Goal: Task Accomplishment & Management: Manage account settings

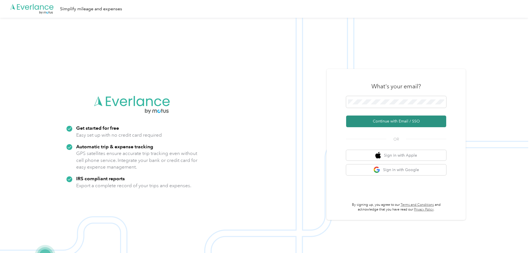
click at [384, 122] on button "Continue with Email / SSO" at bounding box center [396, 122] width 100 height 12
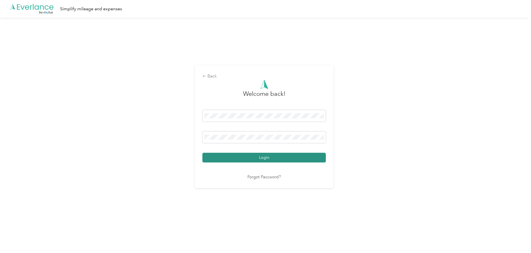
click at [250, 158] on button "Login" at bounding box center [263, 158] width 123 height 10
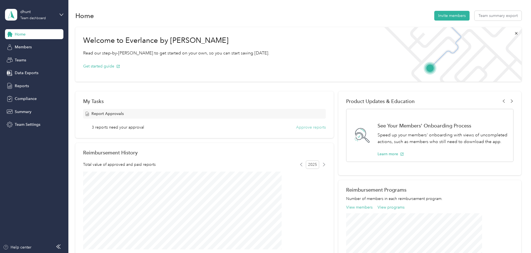
click at [304, 129] on button "Approve reports" at bounding box center [311, 127] width 30 height 6
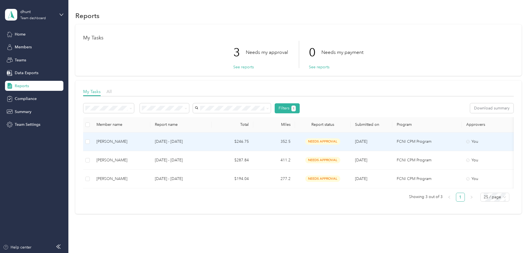
click at [190, 140] on td "[DATE] - [DATE]" at bounding box center [180, 141] width 61 height 19
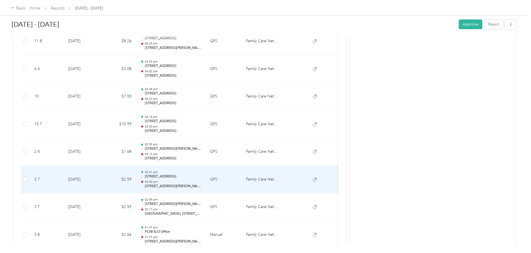
scroll to position [311, 0]
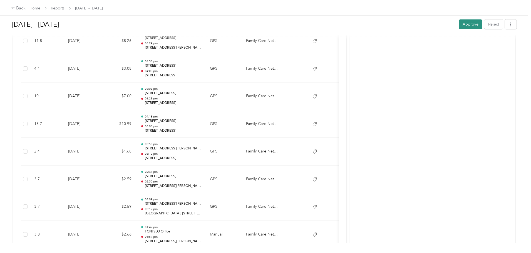
click at [458, 28] on button "Approve" at bounding box center [470, 24] width 24 height 10
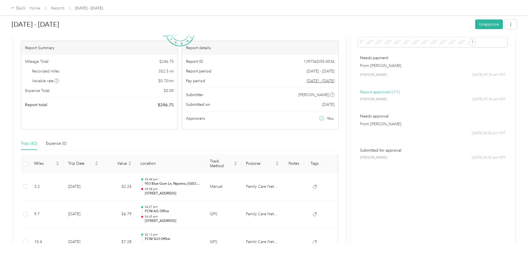
scroll to position [0, 0]
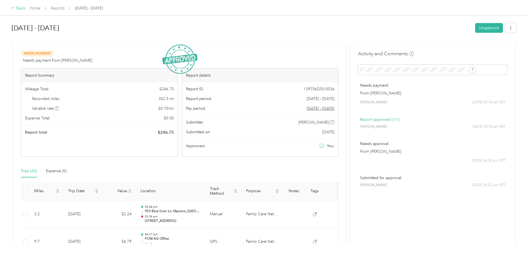
click at [26, 10] on div "Back" at bounding box center [18, 8] width 14 height 7
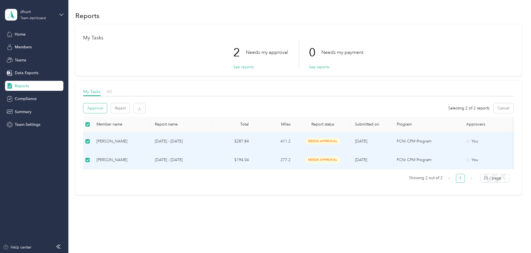
click at [107, 105] on button "Approve" at bounding box center [95, 108] width 24 height 10
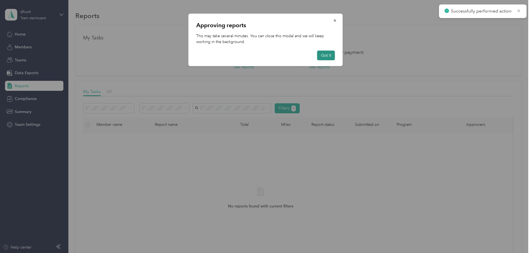
drag, startPoint x: 324, startPoint y: 61, endPoint x: 324, endPoint y: 57, distance: 4.5
click at [324, 57] on div "Approving reports This may take several minutes. You can close this modal and w…" at bounding box center [265, 40] width 154 height 52
click at [324, 57] on button "Got it" at bounding box center [326, 56] width 18 height 10
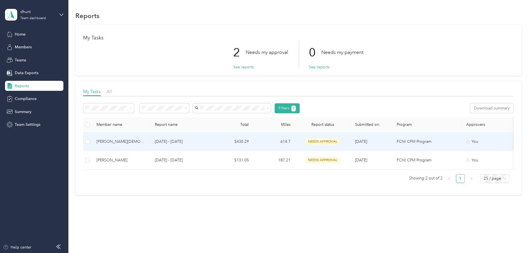
click at [146, 142] on div "[PERSON_NAME][DEMOGRAPHIC_DATA]" at bounding box center [120, 142] width 49 height 6
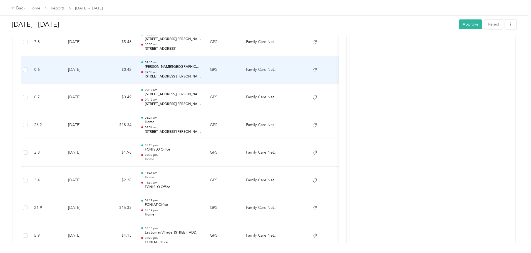
scroll to position [478, 0]
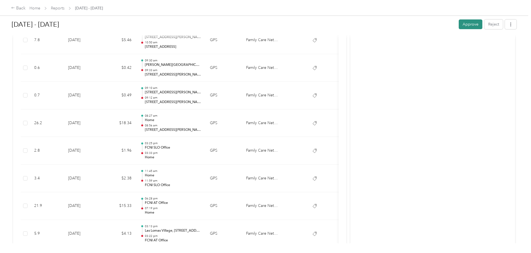
click at [458, 22] on button "Approve" at bounding box center [470, 24] width 24 height 10
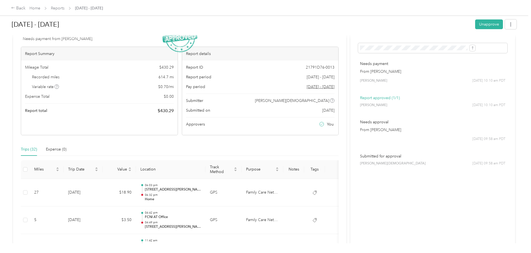
scroll to position [13, 0]
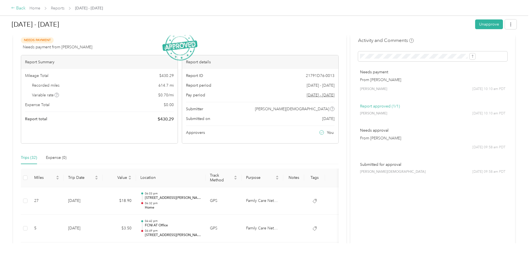
click at [26, 6] on div "Back" at bounding box center [18, 8] width 14 height 7
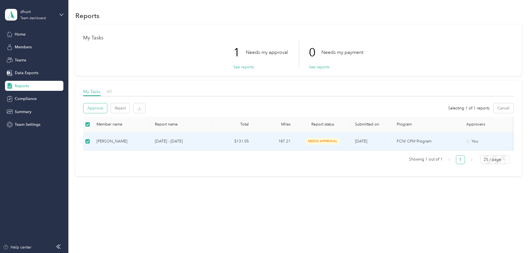
click at [107, 107] on button "Approve" at bounding box center [95, 108] width 24 height 10
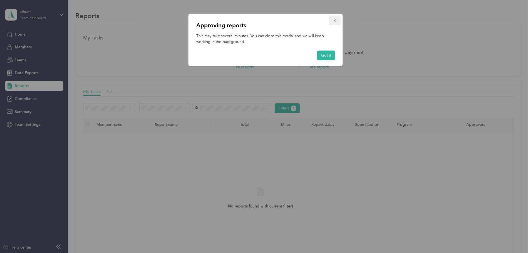
click at [334, 19] on icon "button" at bounding box center [335, 21] width 4 height 4
